Goal: Check status: Check status

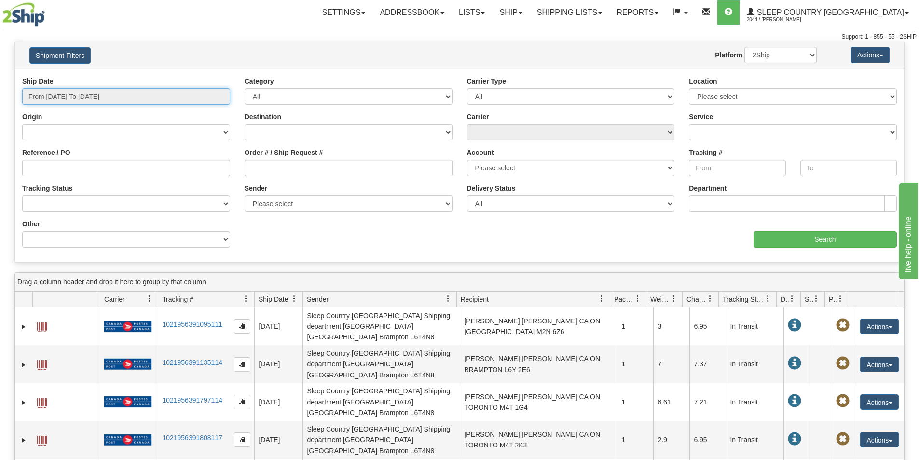
click at [131, 93] on input "From [DATE] To [DATE]" at bounding box center [126, 96] width 208 height 16
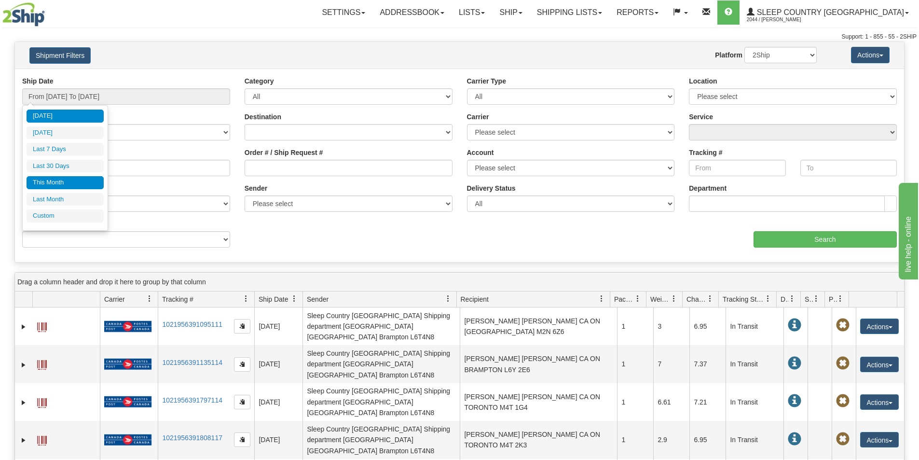
click at [65, 177] on li "This Month" at bounding box center [65, 182] width 77 height 13
type input "From [DATE] To [DATE]"
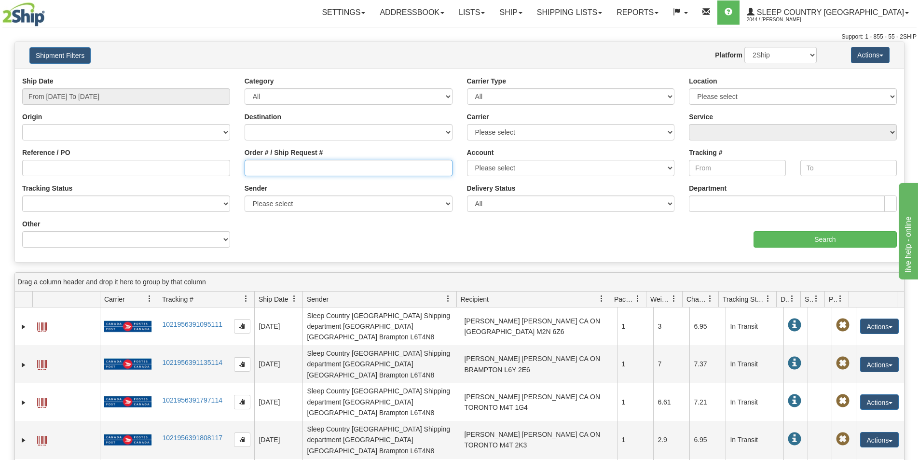
click at [249, 164] on input "Order # / Ship Request #" at bounding box center [349, 168] width 208 height 16
paste input "9000I042652"
type input "9000I042652"
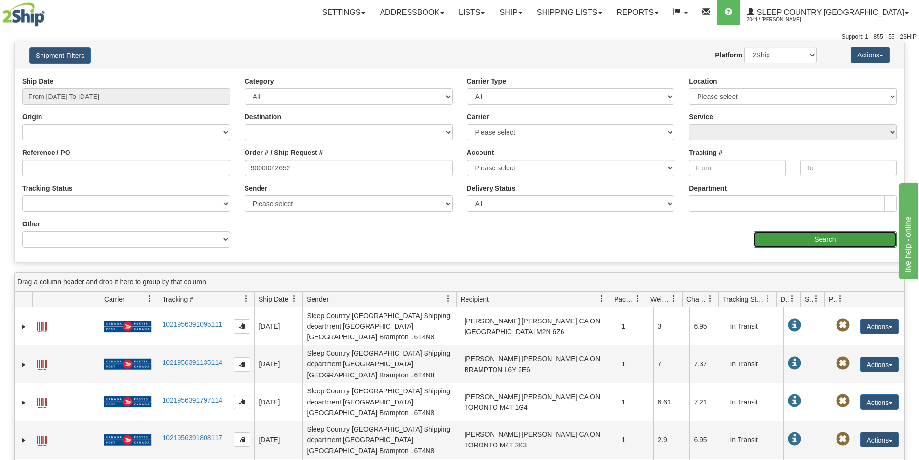
click at [779, 238] on input "Search" at bounding box center [824, 239] width 143 height 16
